Goal: Information Seeking & Learning: Learn about a topic

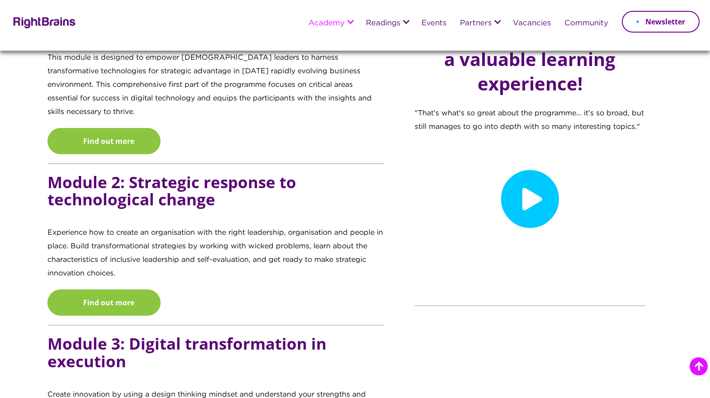
scroll to position [931, 0]
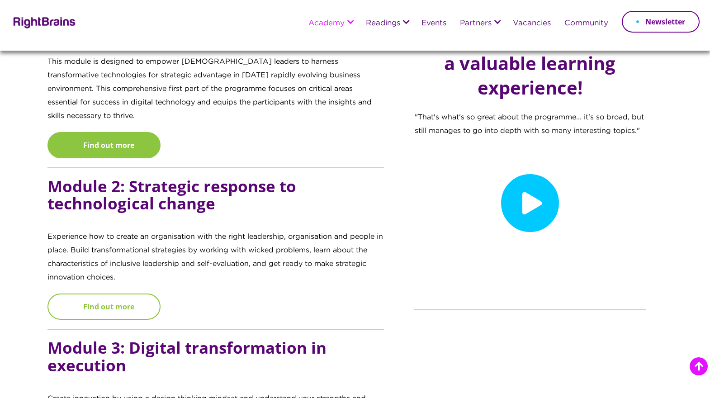
click at [142, 294] on link "Find out more" at bounding box center [103, 307] width 113 height 26
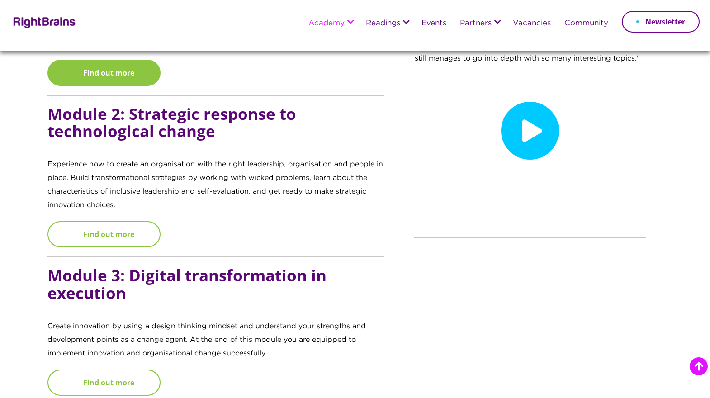
scroll to position [1005, 0]
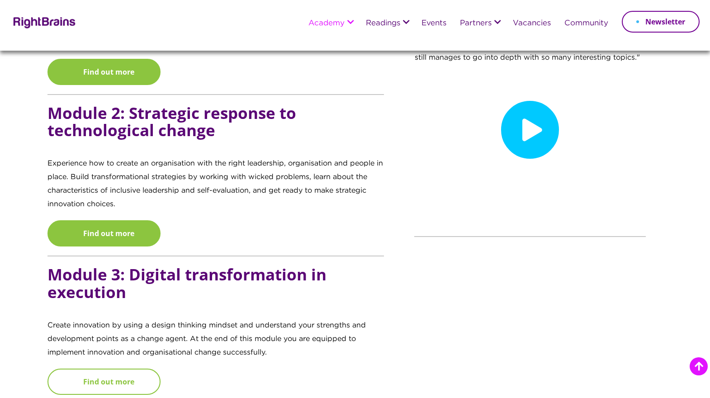
click at [125, 369] on link "Find out more" at bounding box center [103, 382] width 113 height 26
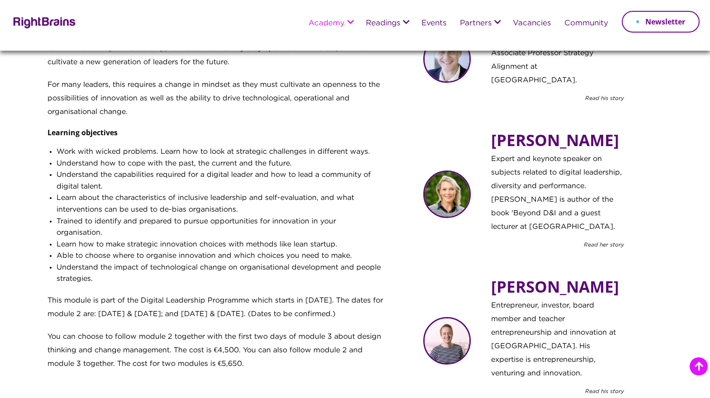
scroll to position [377, 0]
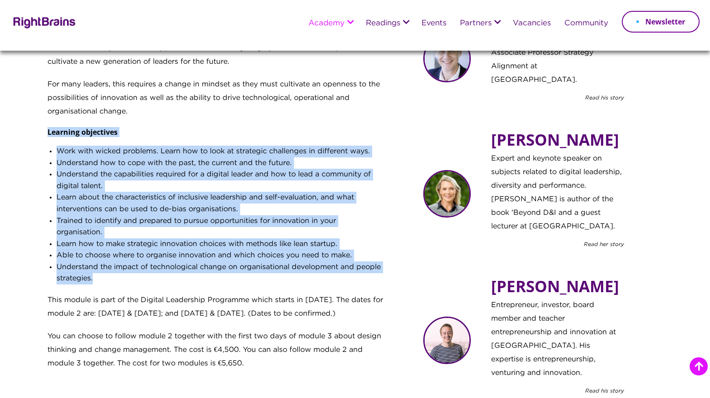
drag, startPoint x: 48, startPoint y: 131, endPoint x: 96, endPoint y: 281, distance: 157.2
click at [96, 281] on div "Strategic response to technological change Digital transformation necessitates …" at bounding box center [215, 182] width 337 height 440
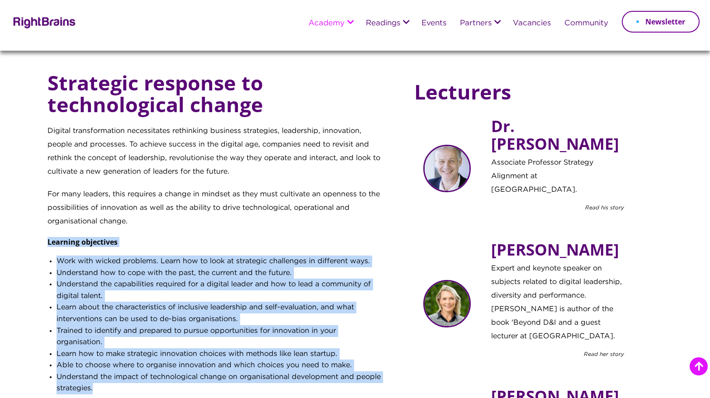
scroll to position [268, 0]
copy div "Learning objectives Work with wicked problems. Learn how to look at strategic c…"
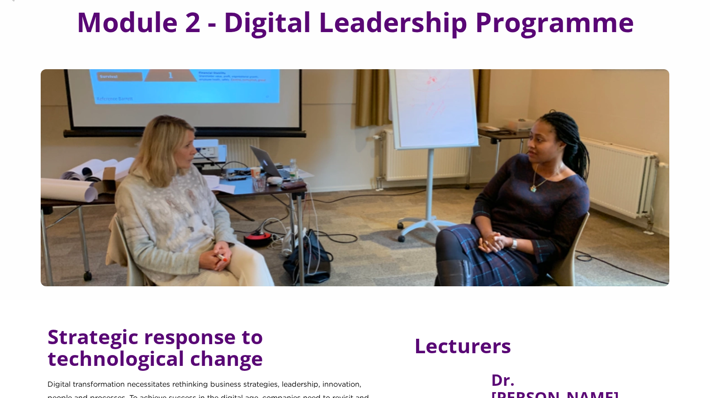
scroll to position [0, 0]
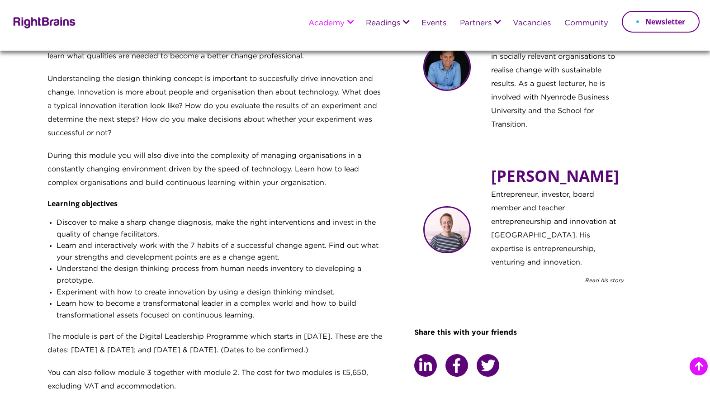
scroll to position [407, 0]
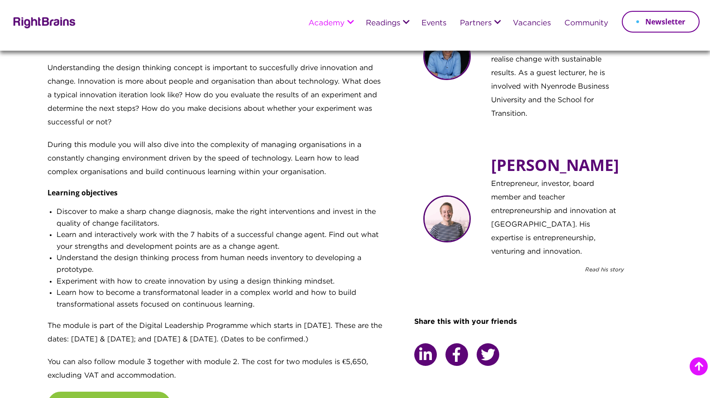
drag, startPoint x: 57, startPoint y: 213, endPoint x: 325, endPoint y: 304, distance: 283.2
click at [325, 304] on ul "Discover to make a sharp change diagnosis, make the right interventions and inv…" at bounding box center [220, 262] width 327 height 113
copy ul "Discover to make a sharp change diagnosis, make the right interventions and inv…"
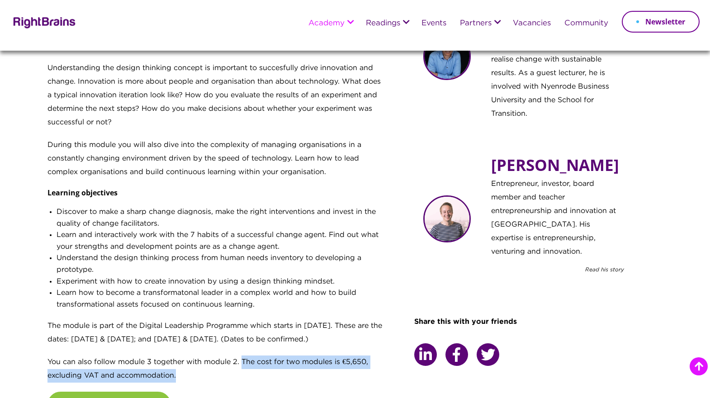
drag, startPoint x: 243, startPoint y: 362, endPoint x: 249, endPoint y: 370, distance: 10.0
click at [249, 370] on p "You can also follow module 3 together with module 2. The cost for two modules i…" at bounding box center [215, 374] width 337 height 36
copy p "The cost for two modules is €5,650, excluding VAT and accommodation."
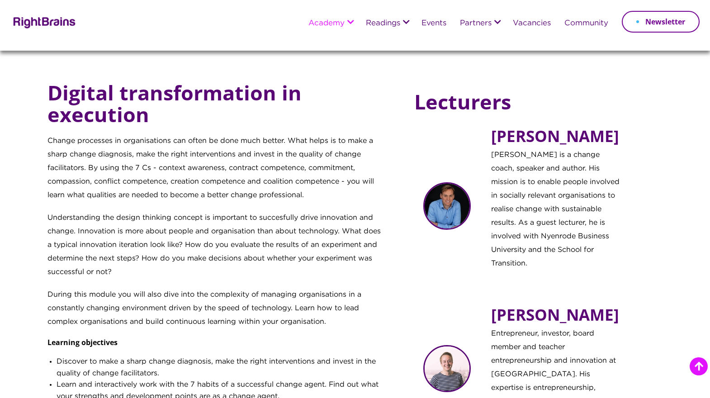
scroll to position [258, 0]
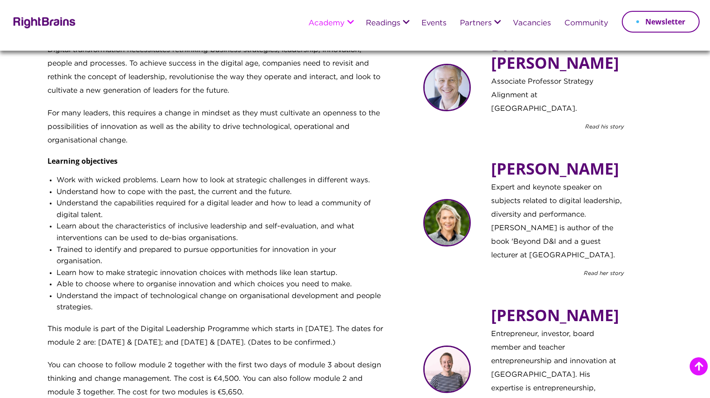
scroll to position [352, 0]
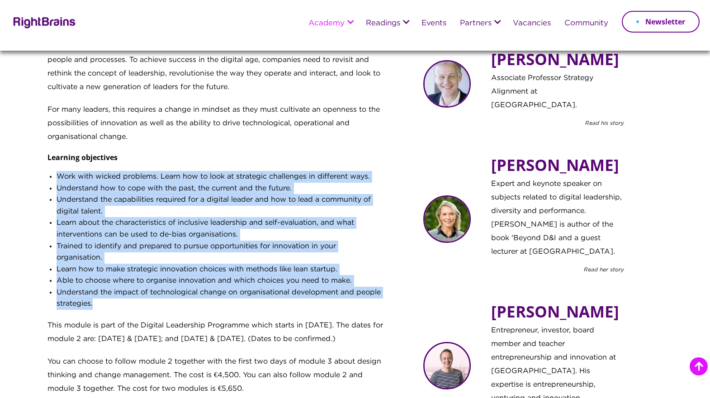
drag, startPoint x: 100, startPoint y: 302, endPoint x: 58, endPoint y: 179, distance: 129.9
click at [58, 179] on ul "Work with wicked problems. Learn how to look at strategic challenges in differe…" at bounding box center [220, 245] width 327 height 148
copy ul "Work with wicked problems. Learn how to look at strategic challenges in differe…"
